Goal: Transaction & Acquisition: Purchase product/service

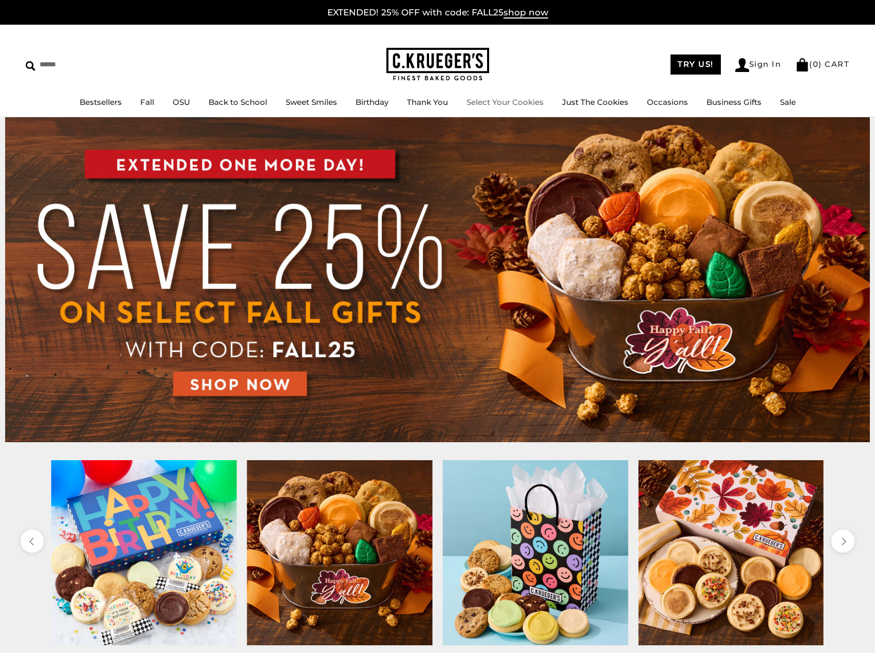
click at [508, 105] on link "Select Your Cookies" at bounding box center [505, 102] width 77 height 10
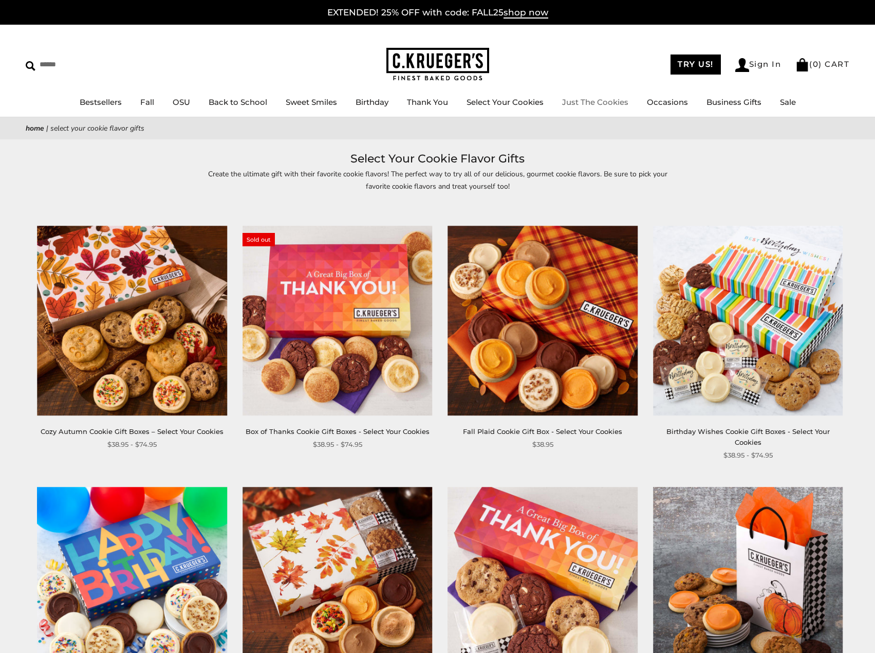
click at [593, 104] on link "Just The Cookies" at bounding box center [595, 102] width 66 height 10
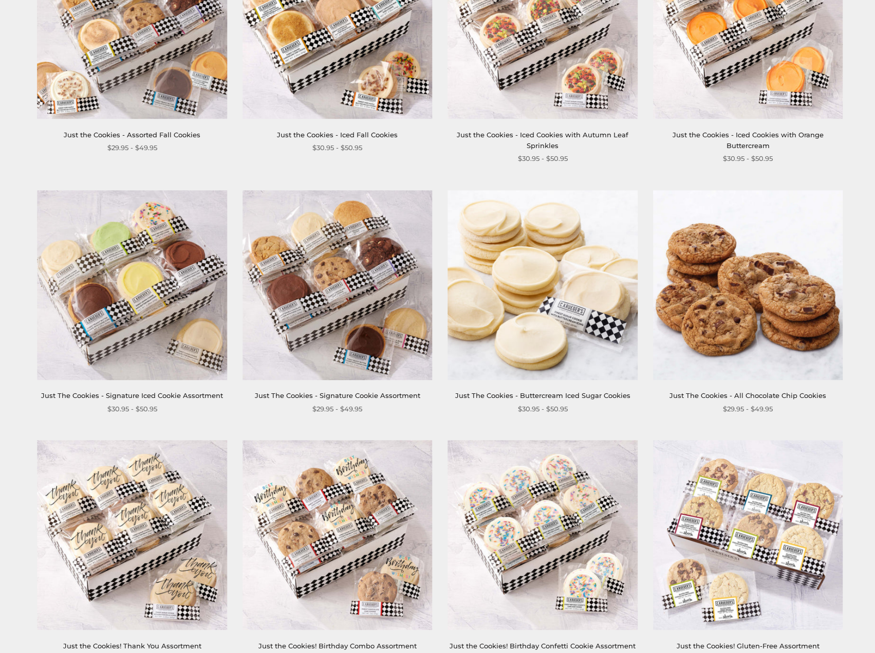
scroll to position [154, 0]
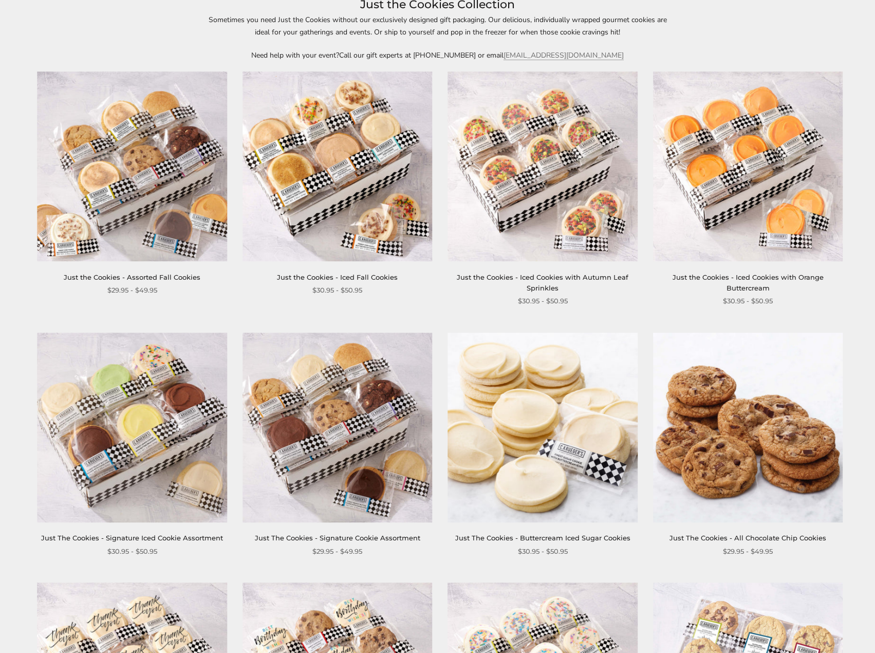
click at [773, 539] on link "Just The Cookies - All Chocolate Chip Cookies" at bounding box center [748, 538] width 157 height 8
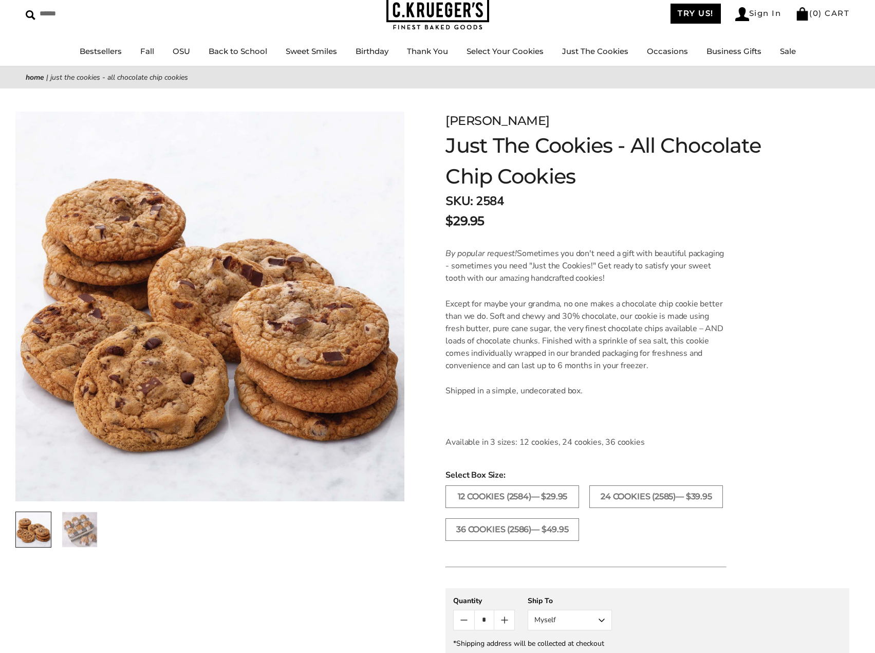
scroll to position [154, 0]
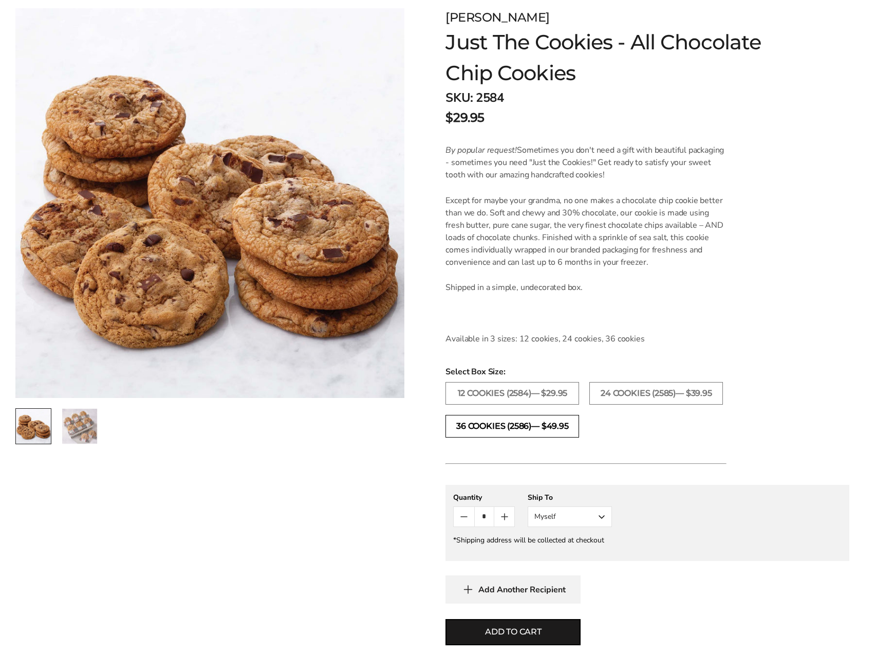
click at [491, 423] on label "36 COOKIES (2586)— $49.95" at bounding box center [513, 426] width 134 height 23
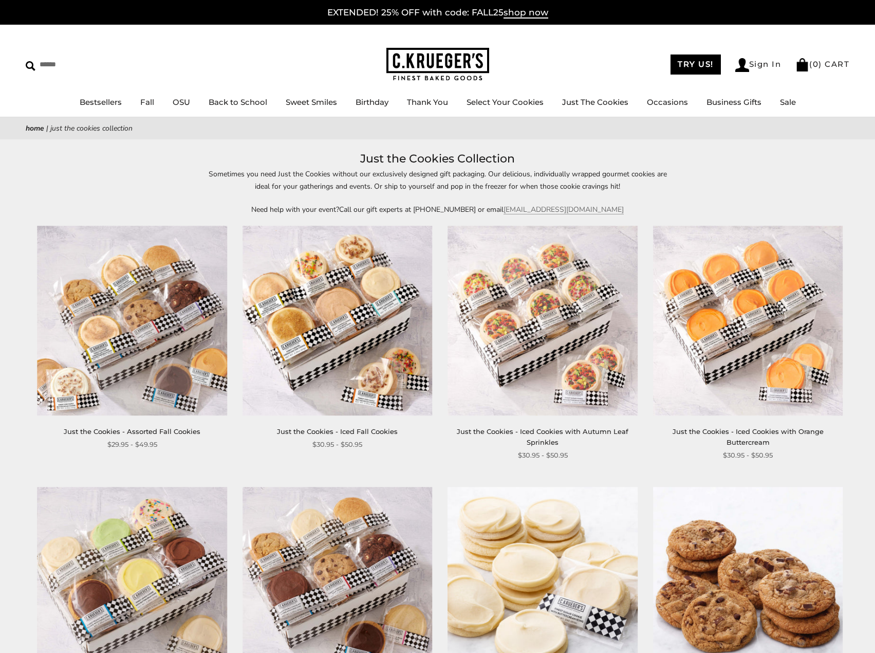
click at [140, 401] on img at bounding box center [133, 321] width 190 height 190
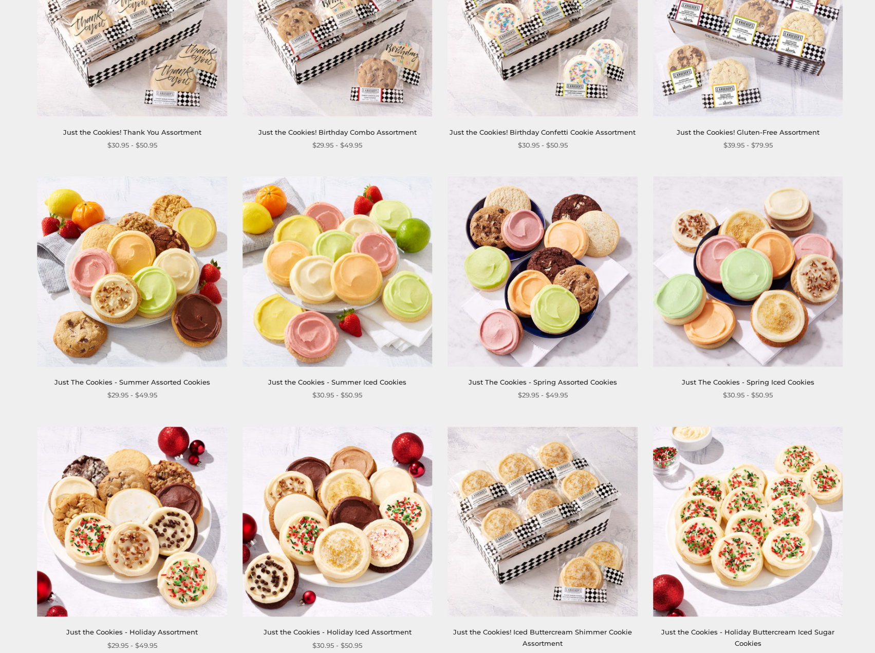
scroll to position [874, 0]
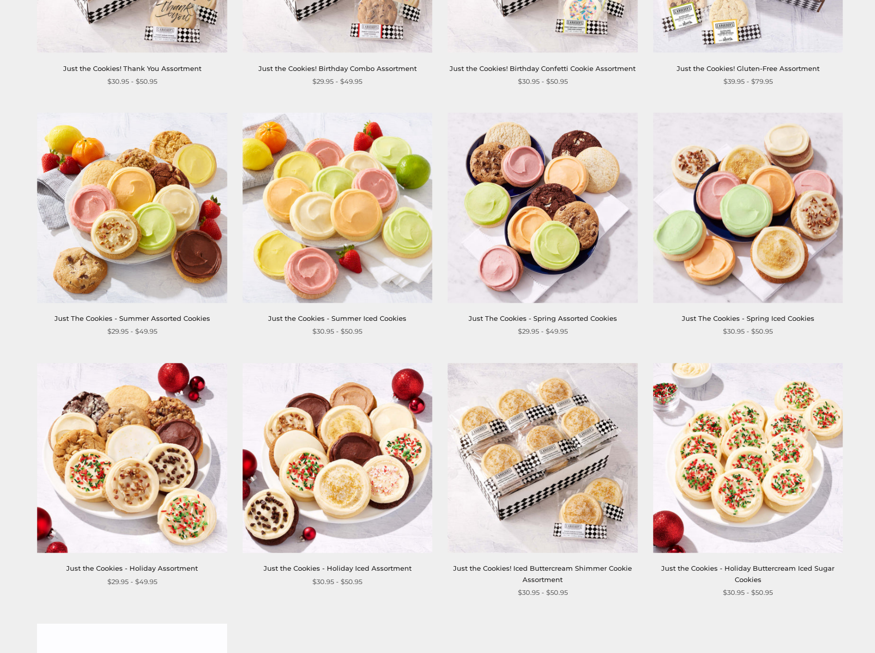
click at [326, 522] on img at bounding box center [338, 458] width 190 height 190
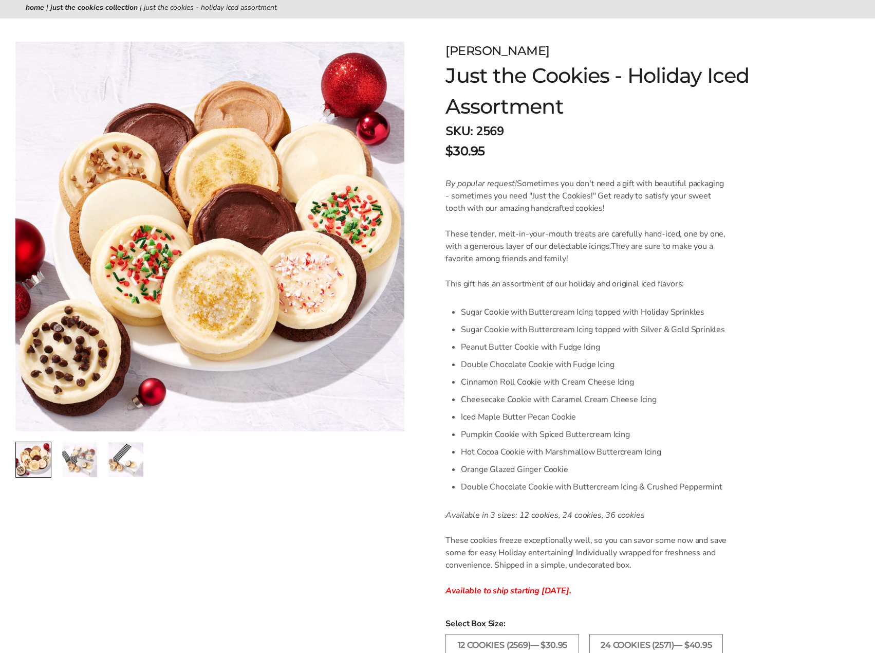
scroll to position [103, 0]
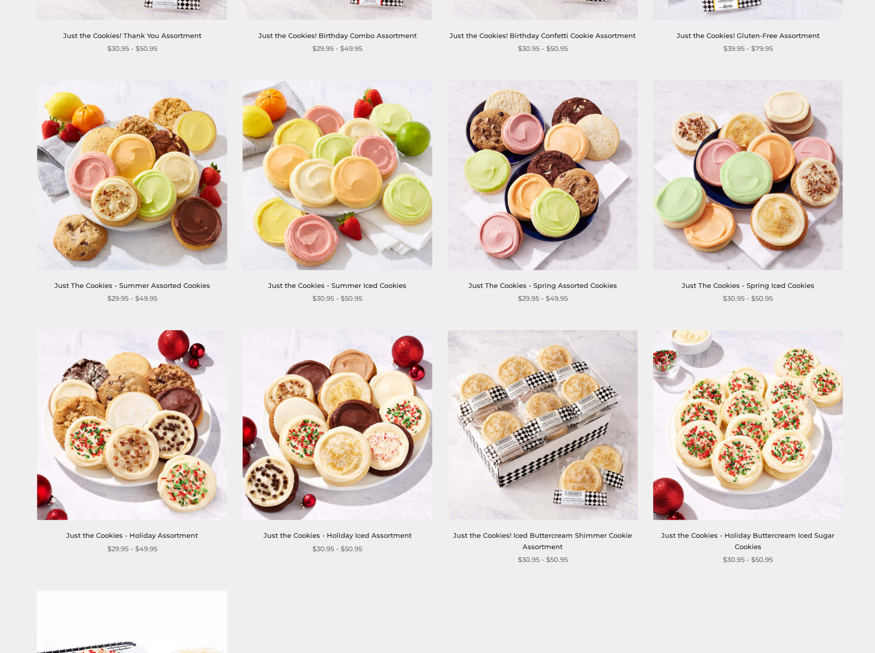
scroll to position [925, 0]
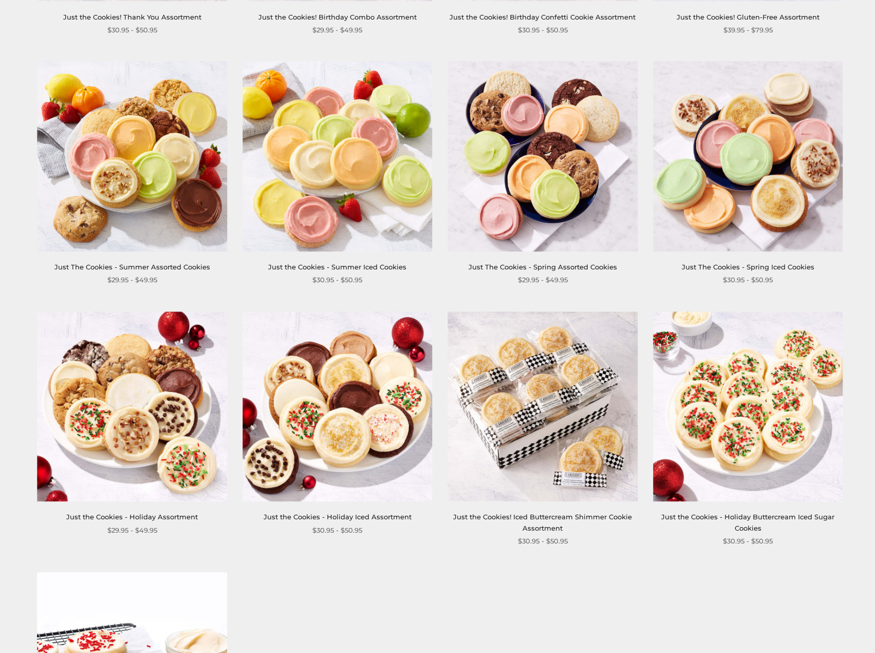
click at [102, 452] on img at bounding box center [133, 407] width 190 height 190
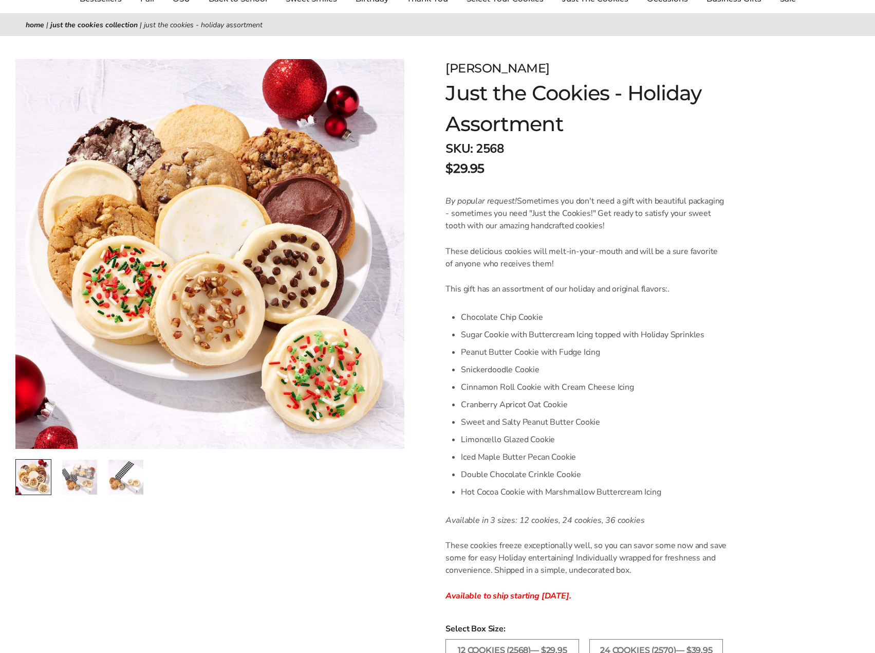
scroll to position [103, 0]
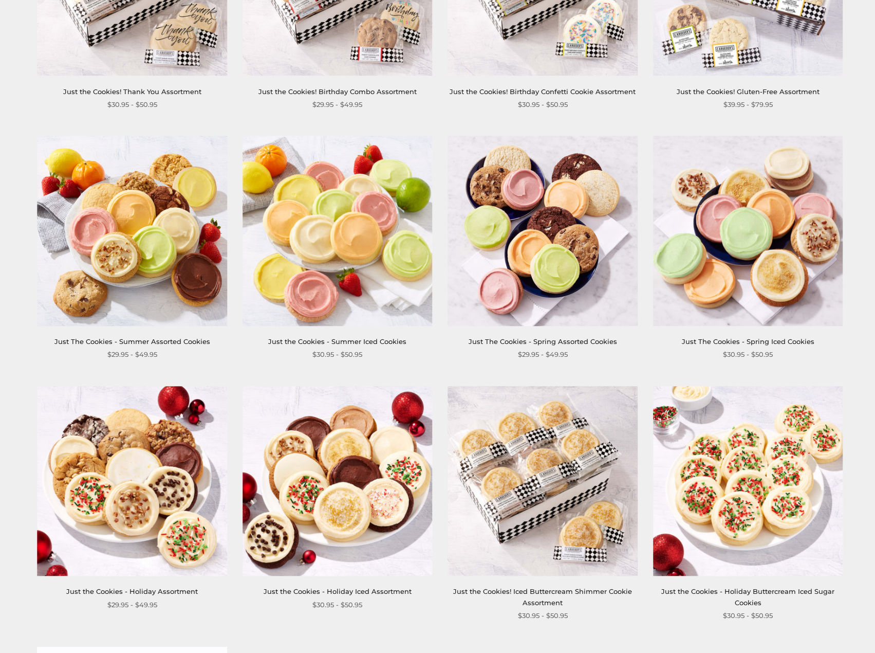
scroll to position [874, 0]
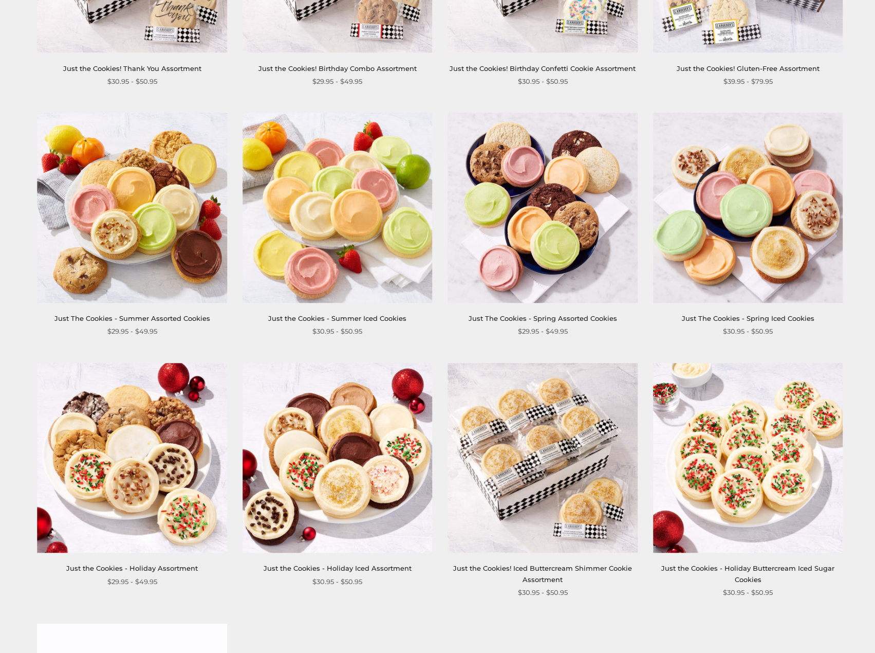
click at [361, 520] on img at bounding box center [338, 458] width 190 height 190
